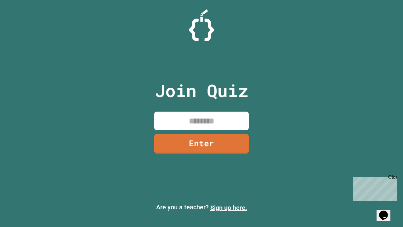
click at [229, 208] on link "Sign up here." at bounding box center [228, 208] width 37 height 8
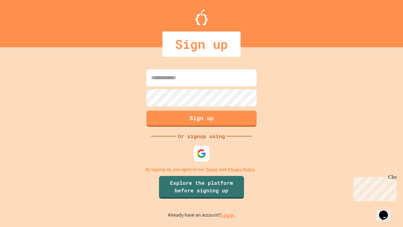
click at [229, 215] on link "Log in." at bounding box center [228, 215] width 14 height 7
